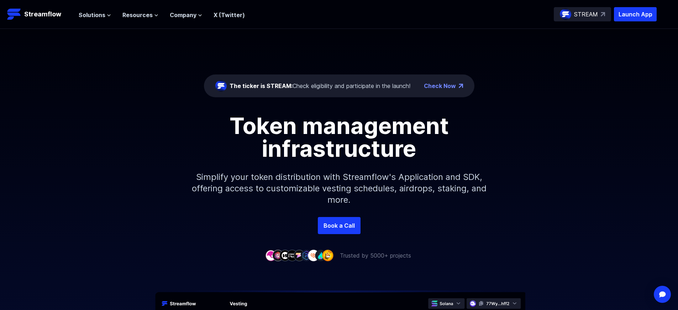
click at [635, 14] on p "Launch App" at bounding box center [635, 14] width 43 height 14
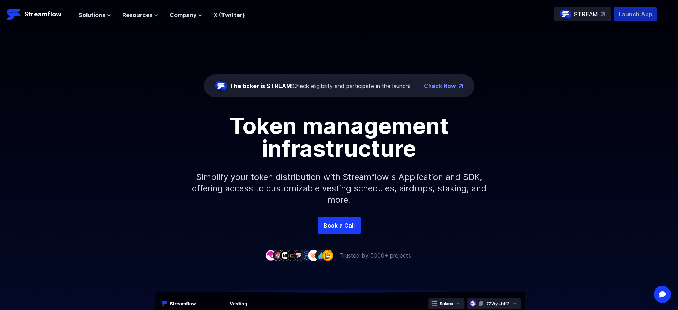
click at [635, 14] on p "Launch App" at bounding box center [635, 14] width 43 height 14
